Goal: Transaction & Acquisition: Purchase product/service

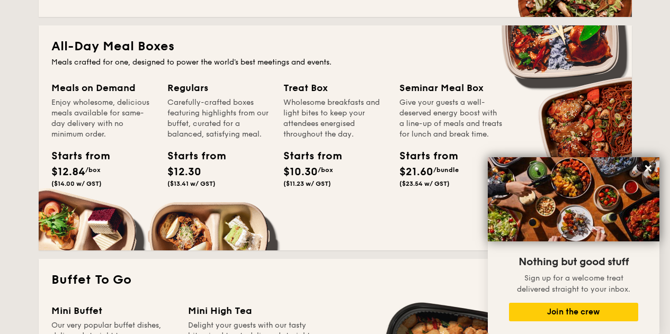
scroll to position [1007, 0]
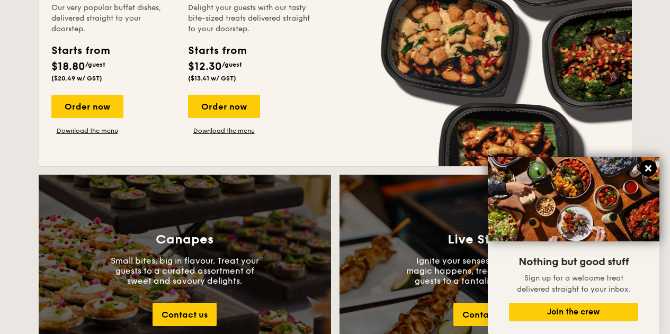
click at [651, 165] on icon at bounding box center [649, 169] width 10 height 10
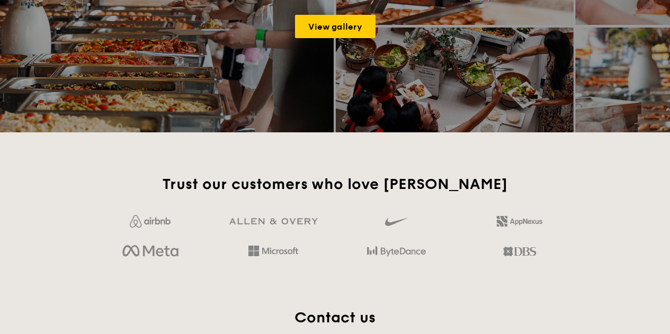
scroll to position [1961, 0]
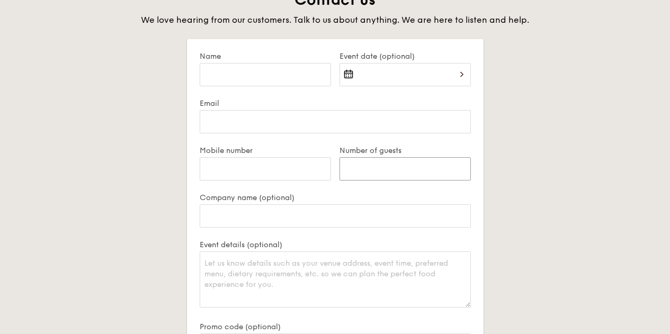
click at [376, 165] on input "Number of guests" at bounding box center [405, 168] width 131 height 23
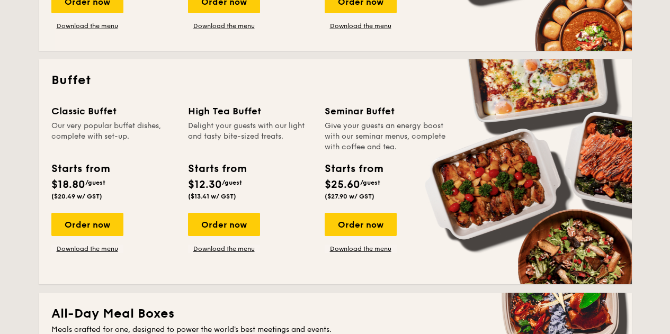
scroll to position [424, 0]
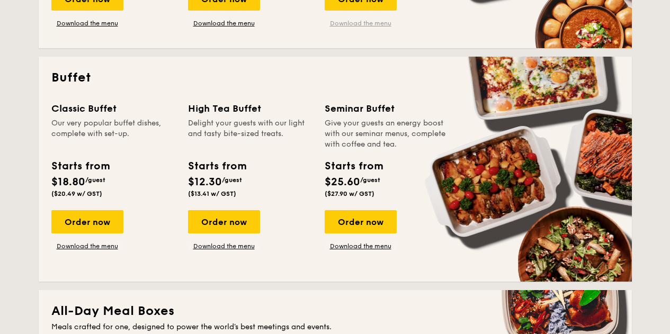
click at [352, 25] on link "Download the menu" at bounding box center [361, 23] width 72 height 8
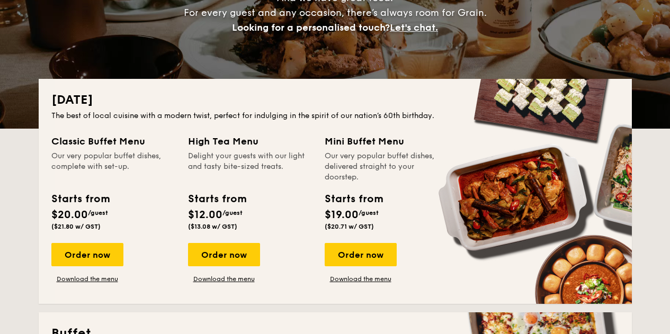
scroll to position [159, 0]
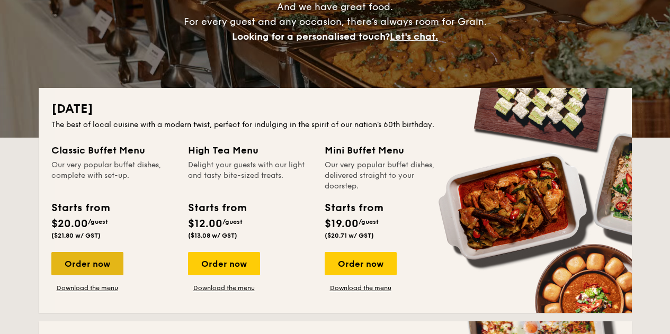
click at [101, 260] on div "Order now" at bounding box center [87, 263] width 72 height 23
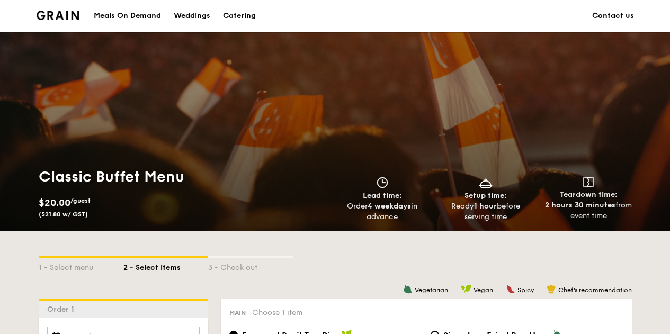
scroll to position [158, 0]
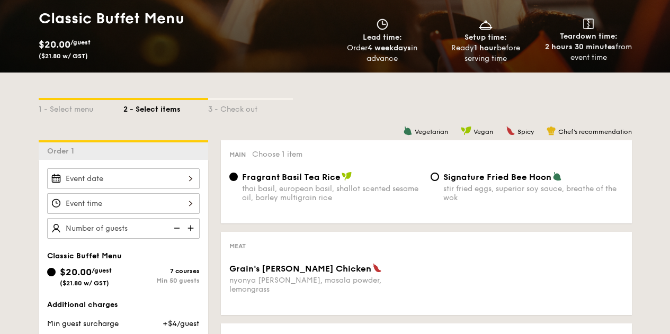
click at [147, 184] on input "Grain's [PERSON_NAME] Chicken nyonya [PERSON_NAME], masala powder, lemongrass" at bounding box center [123, 178] width 153 height 21
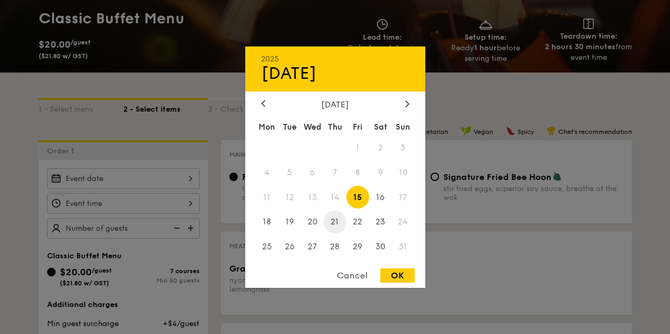
click at [332, 217] on span "21" at bounding box center [335, 222] width 23 height 23
click at [399, 270] on div "OK" at bounding box center [397, 276] width 34 height 14
type input "[DATE]"
click at [401, 274] on div "OK" at bounding box center [397, 276] width 34 height 14
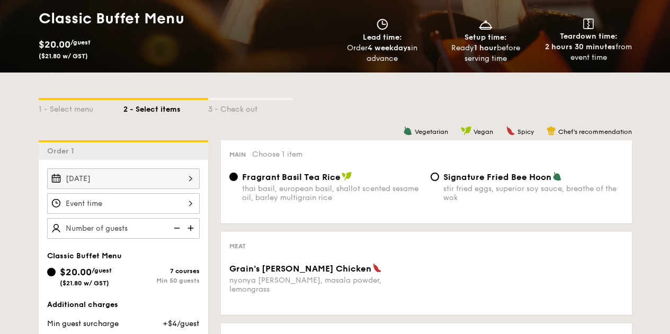
click at [159, 206] on input "Grain's [PERSON_NAME] Chicken nyonya [PERSON_NAME], masala powder, lemongrass" at bounding box center [123, 203] width 153 height 21
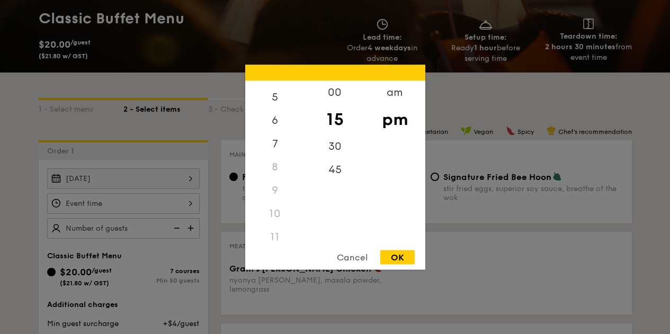
scroll to position [125, 0]
click at [272, 144] on div "7" at bounding box center [275, 141] width 60 height 31
click at [345, 93] on div "00" at bounding box center [335, 96] width 60 height 31
click at [350, 153] on div "30" at bounding box center [335, 150] width 60 height 31
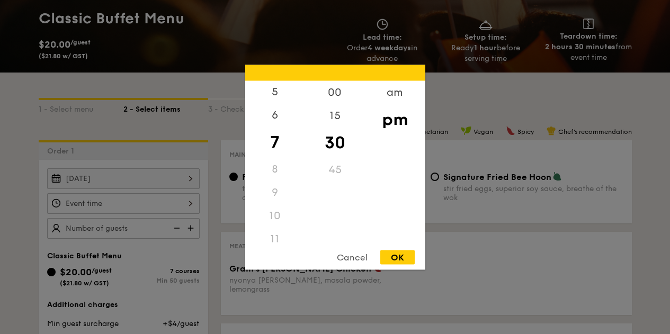
click at [402, 259] on div "OK" at bounding box center [397, 257] width 34 height 14
type input "7:30PM"
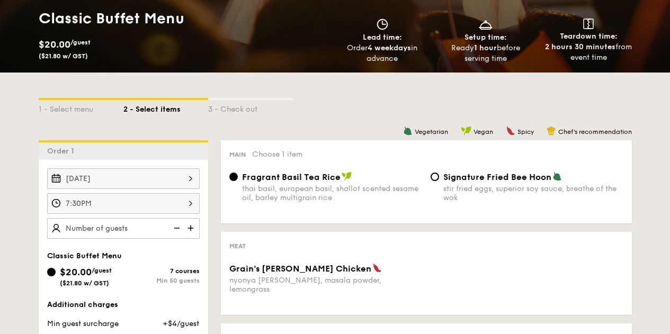
click at [195, 232] on img at bounding box center [192, 228] width 16 height 20
type input "20 guests"
click at [180, 230] on img at bounding box center [176, 228] width 16 height 20
click at [178, 229] on img at bounding box center [176, 228] width 16 height 20
click at [176, 230] on img at bounding box center [176, 228] width 16 height 20
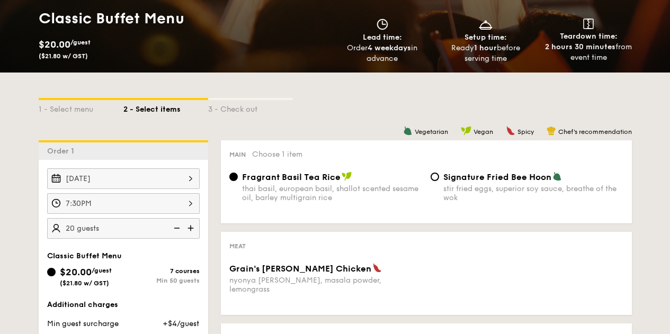
click at [174, 230] on img at bounding box center [176, 228] width 16 height 20
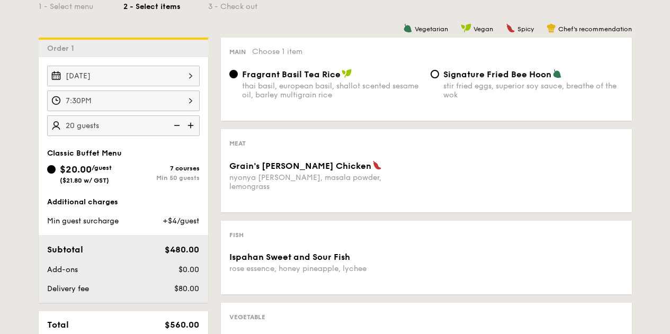
scroll to position [264, 0]
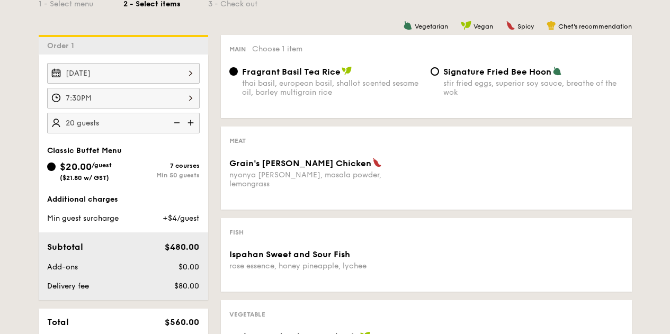
click at [172, 178] on div "Min 50 guests" at bounding box center [161, 175] width 76 height 7
click at [56, 171] on input "$20.00 /guest ($21.80 w/ GST) 7 courses Min 50 guests" at bounding box center [51, 167] width 8 height 8
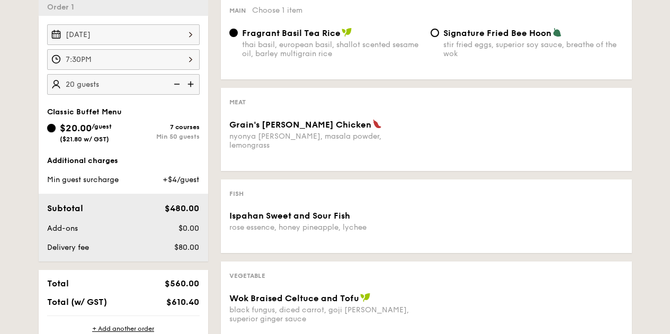
scroll to position [370, 0]
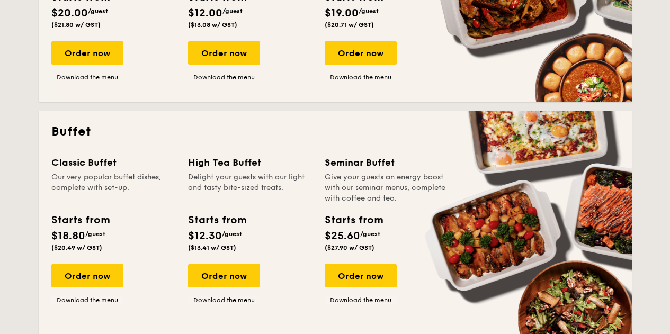
scroll to position [239, 0]
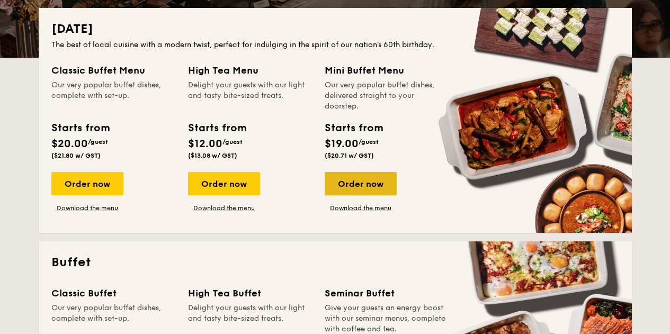
click at [344, 180] on div "Order now" at bounding box center [361, 183] width 72 height 23
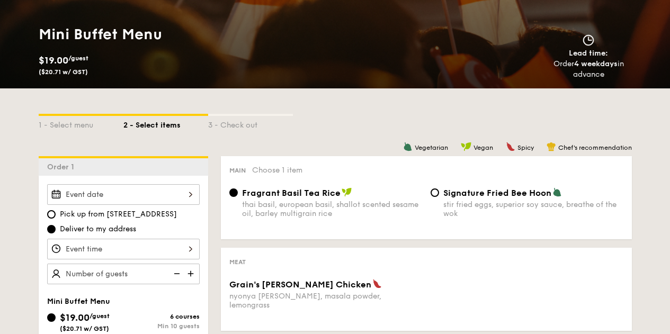
scroll to position [211, 0]
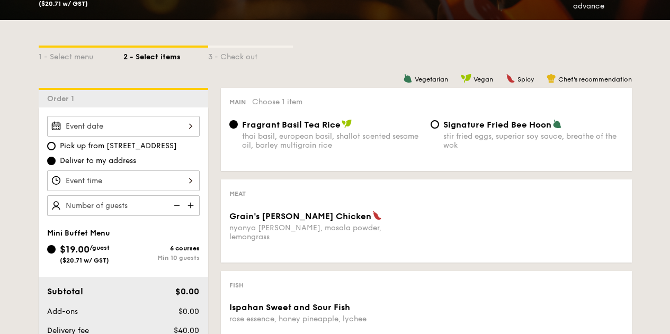
click at [156, 120] on input "Grain's [PERSON_NAME] Chicken nyonya [PERSON_NAME], masala powder, lemongrass" at bounding box center [123, 126] width 153 height 21
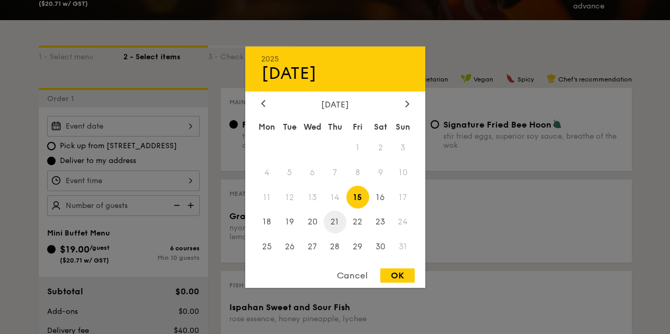
click at [340, 220] on span "21" at bounding box center [335, 222] width 23 height 23
click at [386, 271] on div "OK" at bounding box center [397, 276] width 34 height 14
type input "[DATE]"
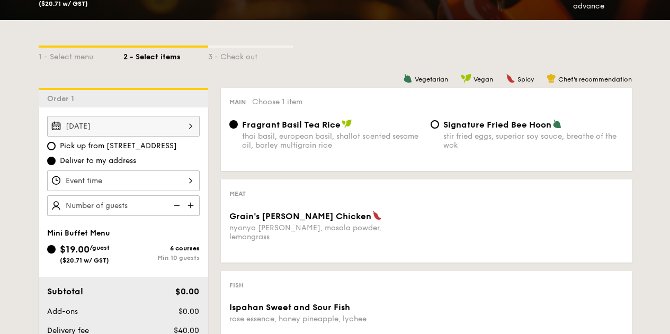
click at [156, 208] on input "text" at bounding box center [123, 205] width 153 height 21
click at [191, 207] on img at bounding box center [192, 205] width 16 height 20
click at [69, 208] on input "10 guests" at bounding box center [123, 205] width 153 height 21
click at [129, 241] on div "Mini Buffet Menu $19.00 /guest ($20.71 w/ GST) 6 courses Min 10 guests" at bounding box center [123, 252] width 153 height 46
type input "15 guests"
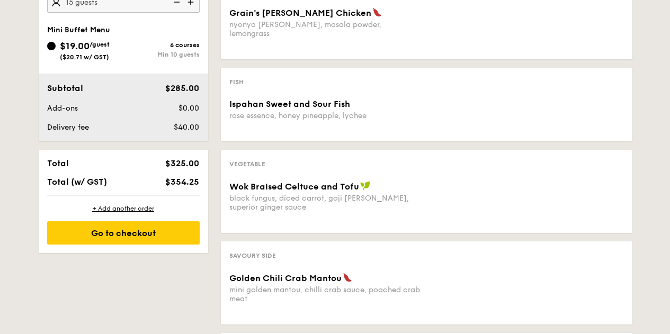
scroll to position [528, 0]
